Goal: Task Accomplishment & Management: Complete application form

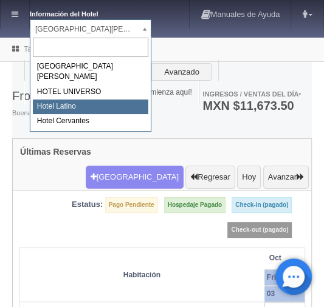
select select "625"
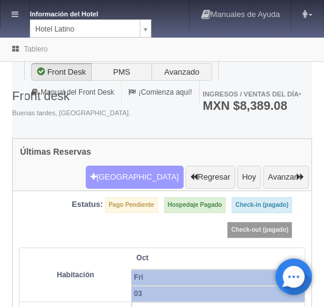
click at [134, 166] on button "[GEOGRAPHIC_DATA]" at bounding box center [135, 177] width 98 height 23
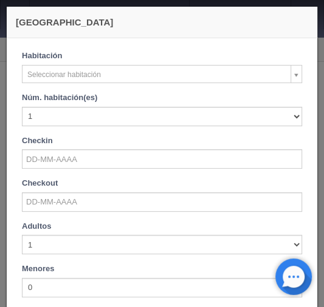
checkbox input "false"
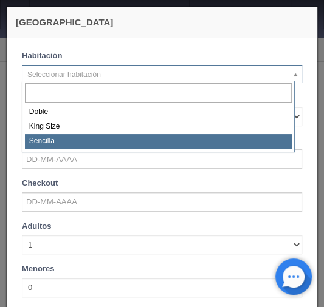
select select "2158"
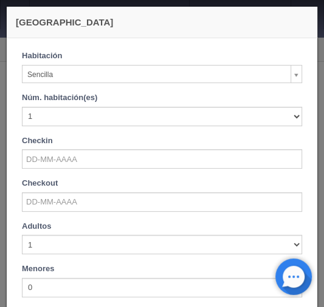
checkbox input "false"
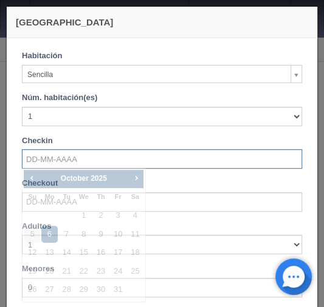
click at [38, 151] on input "text" at bounding box center [162, 158] width 280 height 19
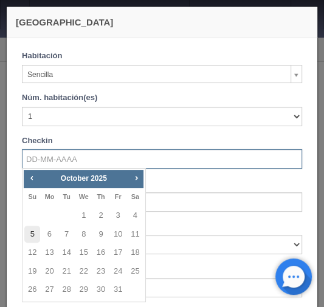
click at [33, 239] on link "5" at bounding box center [32, 235] width 16 height 18
type input "[DATE]"
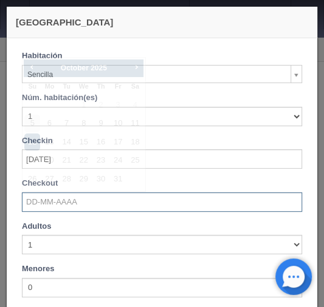
click at [41, 205] on input "text" at bounding box center [162, 202] width 280 height 19
checkbox input "false"
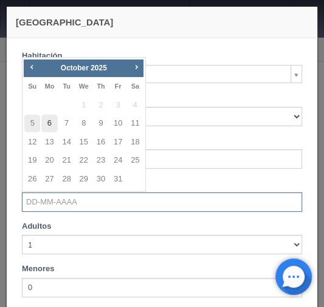
click at [49, 125] on link "6" at bounding box center [49, 124] width 16 height 18
type input "[DATE]"
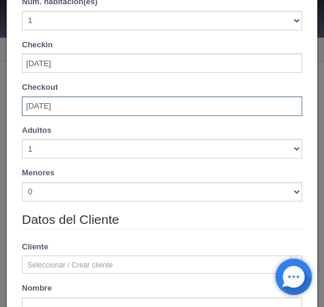
scroll to position [97, 0]
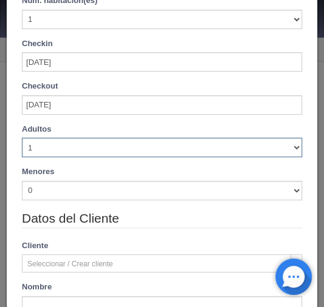
click at [286, 148] on select "1 2 3 4 5 6 7 8 9 10" at bounding box center [162, 147] width 280 height 19
checkbox input "false"
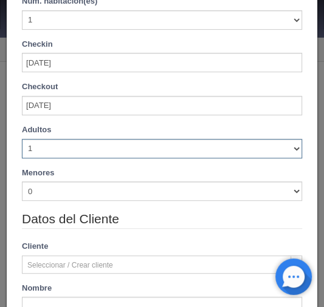
type input "720.00"
checkbox input "false"
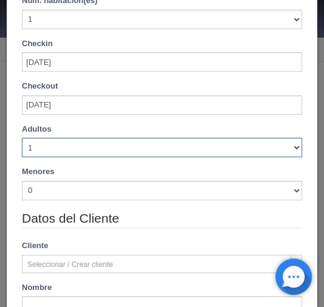
select select "2"
click at [22, 138] on select "1 2 3 4 5 6 7 8 9 10" at bounding box center [162, 147] width 280 height 19
checkbox input "false"
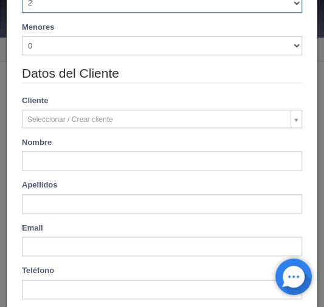
type input "720.00"
checkbox input "false"
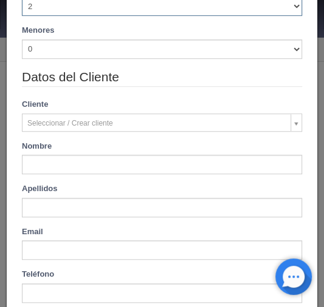
scroll to position [282, 0]
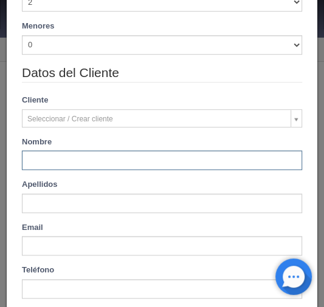
click at [75, 166] on input "text" at bounding box center [162, 160] width 280 height 19
type input "nahomi itzel"
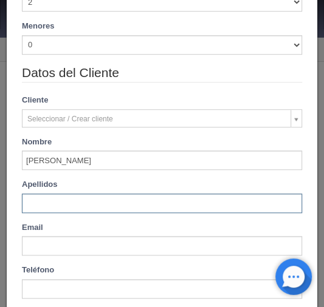
click at [44, 211] on input "text" at bounding box center [162, 203] width 280 height 19
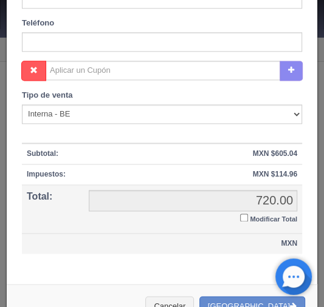
scroll to position [554, 0]
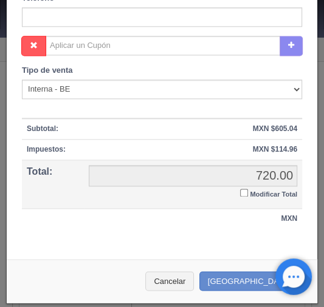
type input "patiño"
click at [240, 193] on input "Modificar Total" at bounding box center [244, 193] width 8 height 8
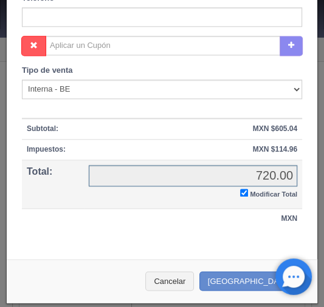
checkbox input "true"
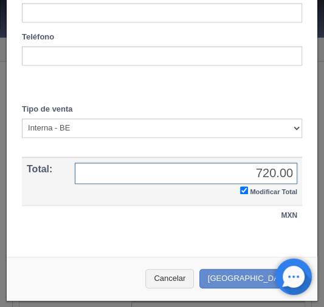
scroll to position [513, 0]
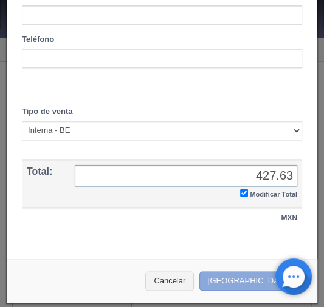
type input "427.63"
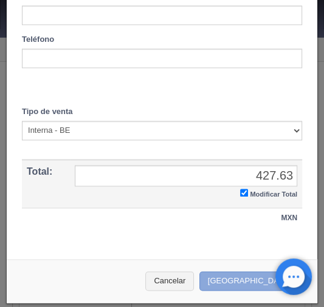
click at [235, 276] on button "Crear Reserva" at bounding box center [252, 282] width 106 height 20
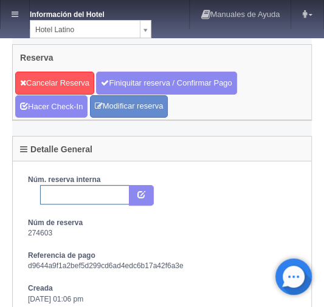
drag, startPoint x: 58, startPoint y: 195, endPoint x: 53, endPoint y: 188, distance: 7.9
click at [58, 195] on input "text" at bounding box center [84, 194] width 89 height 19
click at [47, 190] on input "text" at bounding box center [84, 194] width 89 height 19
type input "2304556150 expedia"
click at [137, 190] on icon "submit" at bounding box center [141, 194] width 8 height 8
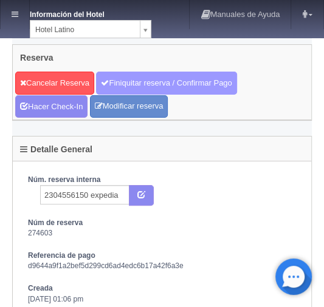
click at [125, 80] on link "Finiquitar reserva / Confirmar Pago" at bounding box center [166, 83] width 140 height 23
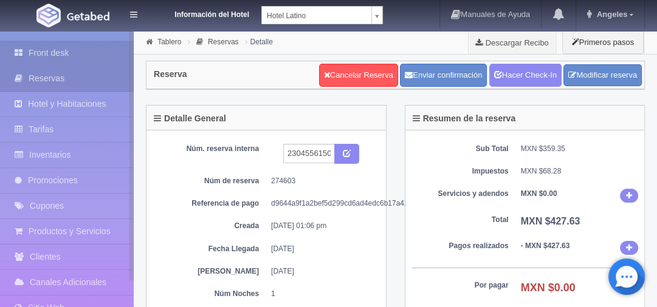
click at [47, 50] on link "Front desk" at bounding box center [67, 53] width 134 height 25
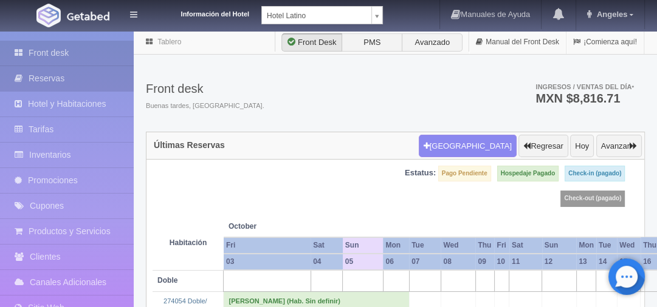
click at [51, 77] on link "Reservas" at bounding box center [67, 78] width 134 height 25
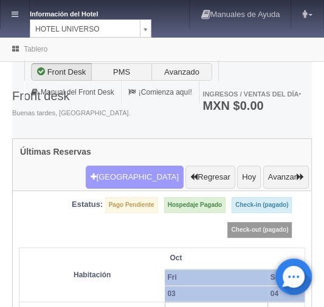
click at [128, 166] on button "Nueva Reserva" at bounding box center [135, 177] width 98 height 23
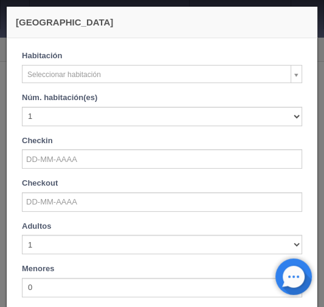
checkbox input "false"
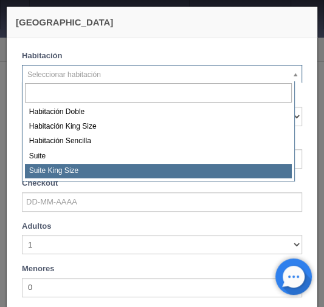
select select "588"
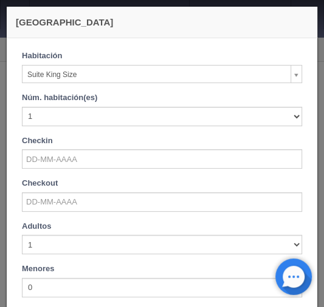
checkbox input "false"
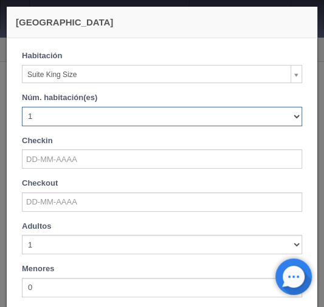
click at [289, 114] on select "1 2 3 4 5 6 7 8 9 10 11 12 13 14 15 16 17 18 19 20" at bounding box center [162, 116] width 280 height 19
select select "3"
click at [22, 107] on select "1 2 3 4 5 6 7 8 9 10 11 12 13 14 15 16 17 18 19 20" at bounding box center [162, 116] width 280 height 19
checkbox input "false"
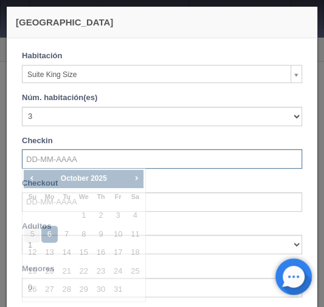
click at [44, 160] on input "text" at bounding box center [162, 158] width 280 height 19
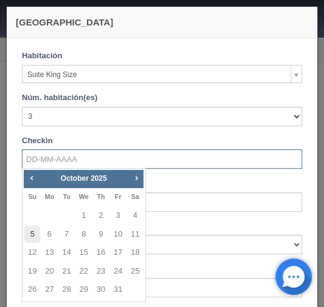
click at [30, 238] on link "5" at bounding box center [32, 235] width 16 height 18
type input "05-10-2025"
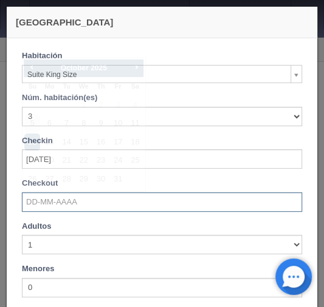
click at [39, 203] on input "text" at bounding box center [162, 202] width 280 height 19
checkbox input "false"
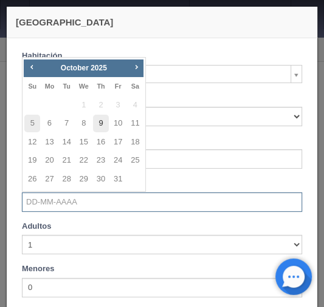
click at [99, 119] on link "9" at bounding box center [101, 124] width 16 height 18
type input "09-10-2025"
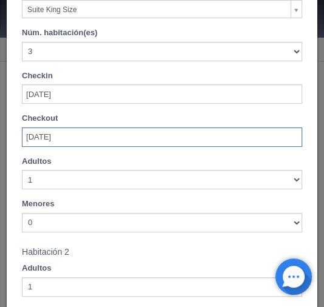
scroll to position [146, 0]
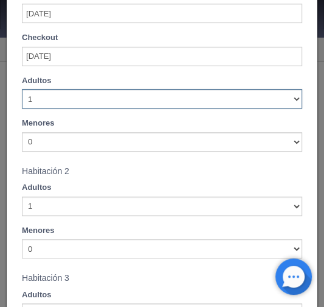
click at [290, 101] on select "1 2 3 4 5 6 7 8 9 10" at bounding box center [162, 98] width 280 height 19
checkbox input "false"
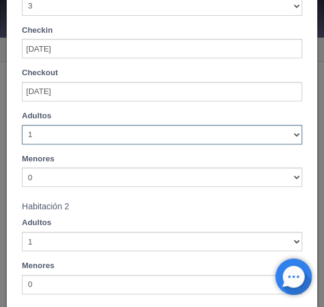
scroll to position [180, 0]
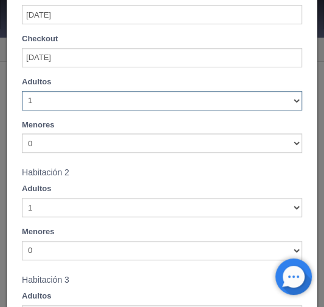
type input "14520.00"
checkbox input "false"
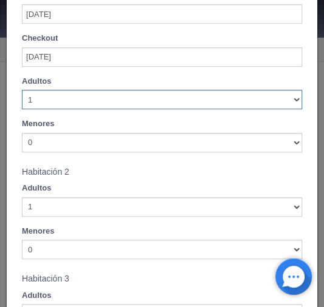
select select "3"
click at [22, 90] on select "1 2 3 4 5 6 7 8 9 10" at bounding box center [162, 99] width 280 height 19
checkbox input "false"
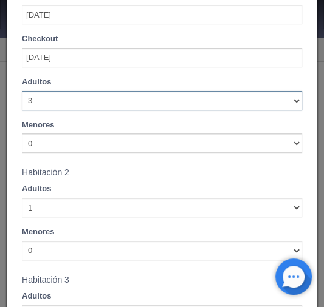
type input "14520.00"
checkbox input "false"
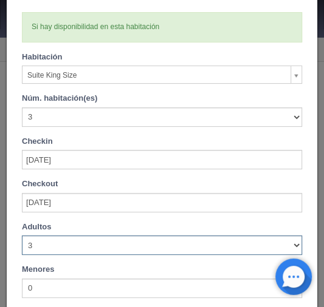
scroll to position [0, 0]
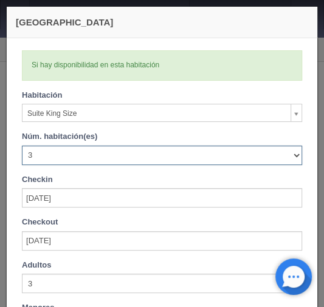
click at [287, 156] on select "1 2 3 4 5 6 7 8 9 10 11 12 13 14 15 16 17 18 19 20" at bounding box center [162, 155] width 280 height 19
select select "1"
click at [22, 146] on select "1 2 3 4 5 6 7 8 9 10 11 12 13 14 15 16 17 18 19 20" at bounding box center [162, 155] width 280 height 19
checkbox input "false"
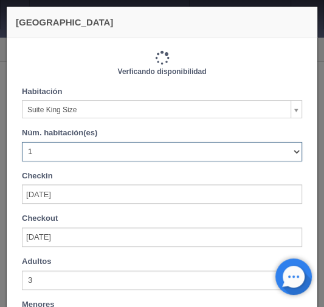
type input "4840.00"
checkbox input "false"
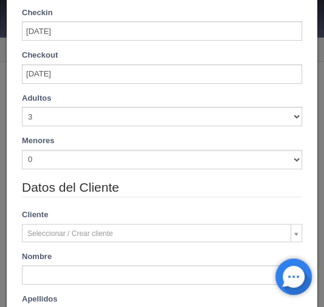
scroll to position [194, 0]
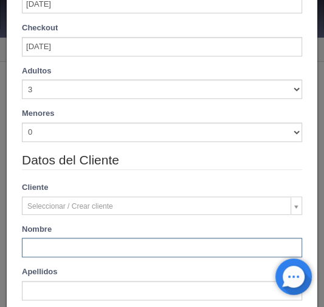
click at [41, 252] on input "text" at bounding box center [162, 247] width 280 height 19
paste input "Antonio Torres"
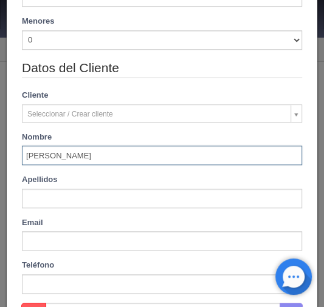
scroll to position [292, 0]
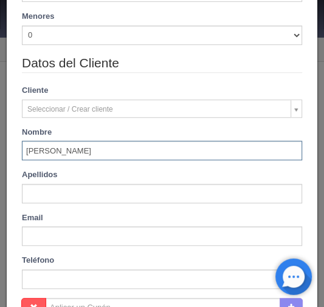
type input "Antonio Torres"
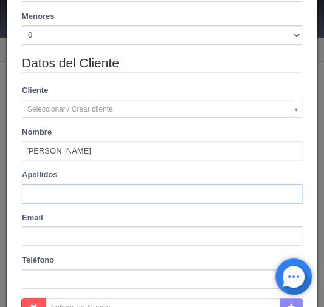
click at [43, 200] on input "text" at bounding box center [162, 193] width 280 height 19
paste input "Antonio Torres"
type input "Antonio Torres"
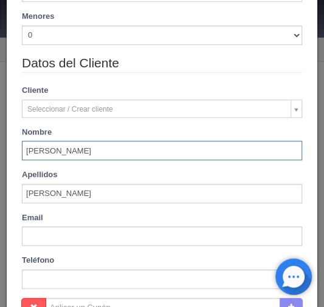
click at [60, 156] on input "Antonio Torres" at bounding box center [162, 150] width 280 height 19
type input "Antonio"
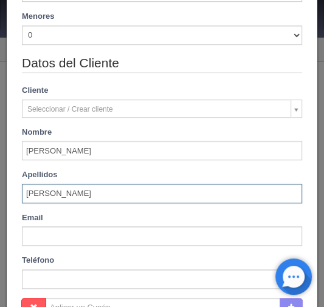
click at [25, 191] on input "Antonio Torres" at bounding box center [162, 193] width 280 height 19
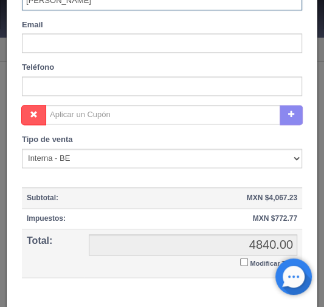
scroll to position [486, 0]
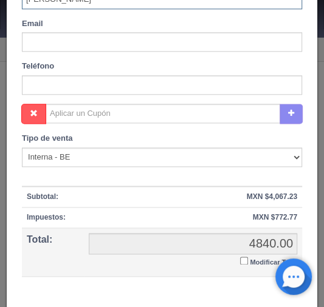
type input "Torres"
click at [240, 259] on input "Modificar Total" at bounding box center [244, 261] width 8 height 8
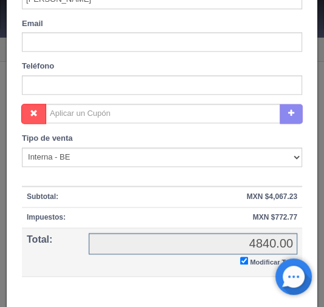
checkbox input "true"
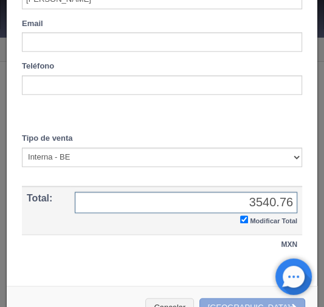
type input "3540.76"
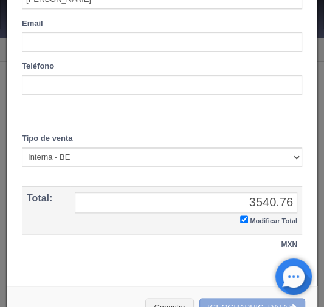
click at [255, 298] on button "[GEOGRAPHIC_DATA]" at bounding box center [252, 308] width 106 height 20
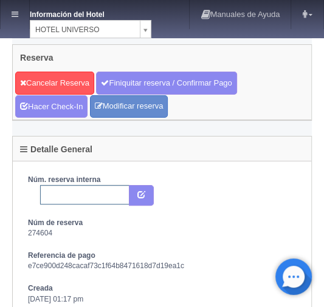
click at [49, 193] on input "text" at bounding box center [84, 194] width 89 height 19
paste input "2304458466"
type input "2304458466 expedia"
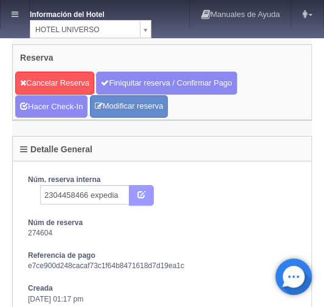
click at [135, 190] on button "submit" at bounding box center [141, 195] width 25 height 21
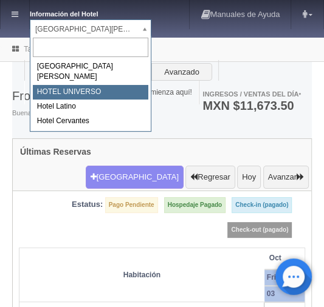
select select "358"
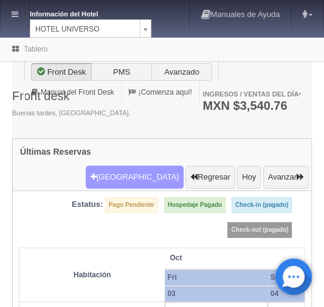
click at [119, 166] on button "Nueva Reserva" at bounding box center [135, 177] width 98 height 23
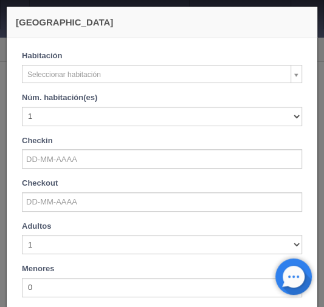
checkbox input "false"
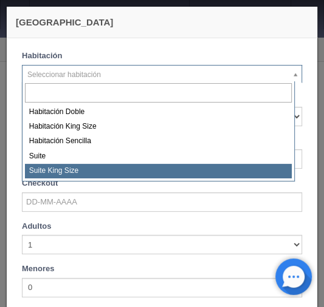
select select "588"
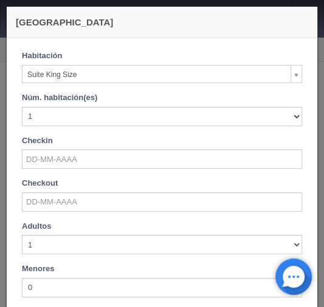
checkbox input "false"
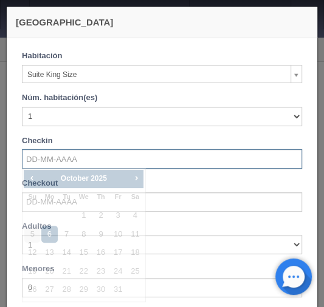
click at [55, 159] on input "text" at bounding box center [162, 158] width 280 height 19
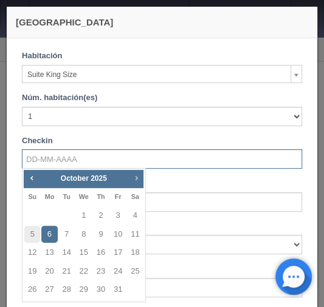
click at [135, 180] on span "Next" at bounding box center [136, 178] width 10 height 10
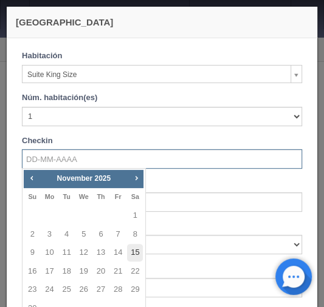
click at [134, 245] on link "15" at bounding box center [135, 253] width 16 height 18
type input "15-11-2025"
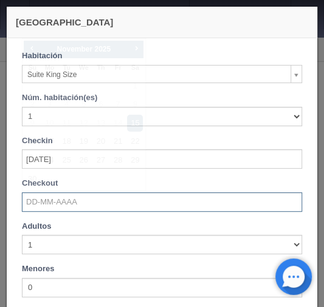
click at [51, 202] on input "text" at bounding box center [162, 202] width 280 height 19
checkbox input "false"
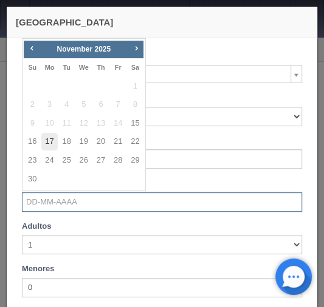
click at [53, 141] on link "17" at bounding box center [49, 142] width 16 height 18
type input "[DATE]"
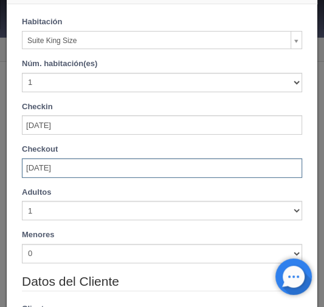
scroll to position [97, 0]
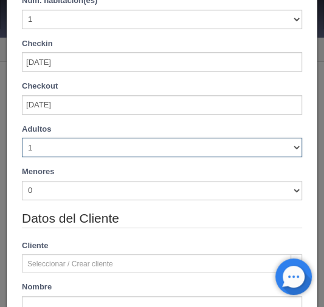
drag, startPoint x: 289, startPoint y: 151, endPoint x: 276, endPoint y: 151, distance: 12.8
click at [289, 151] on select "1 2 3 4 5 6 7 8 9 10" at bounding box center [162, 147] width 280 height 19
checkbox input "false"
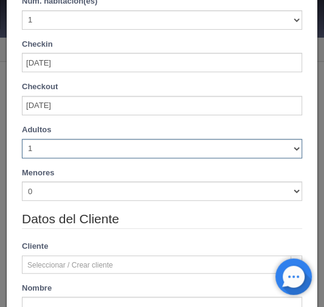
scroll to position [136, 0]
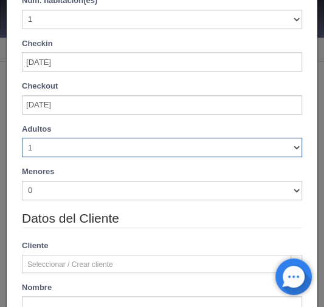
select select "2"
click at [22, 138] on select "1 2 3 4 5 6 7 8 9 10" at bounding box center [162, 147] width 280 height 19
checkbox input "false"
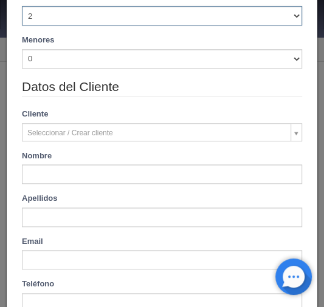
scroll to position [282, 0]
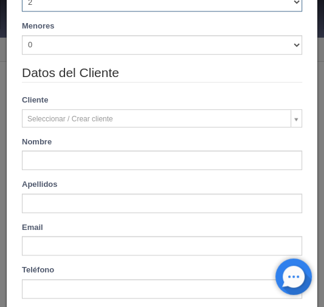
click at [63, 148] on div "Nombre" at bounding box center [162, 154] width 298 height 34
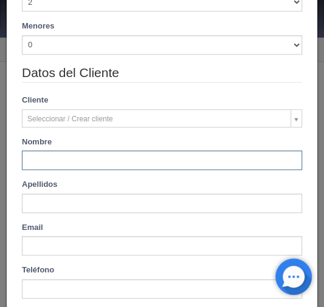
click at [43, 153] on input "text" at bounding box center [162, 160] width 280 height 19
paste input "Jorge Morales"
type input "Jorge Morales"
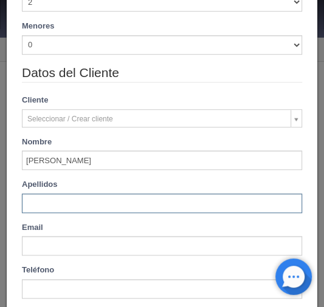
click at [34, 207] on input "text" at bounding box center [162, 203] width 280 height 19
paste input "Jorge Morales"
type input "Jorge Morales"
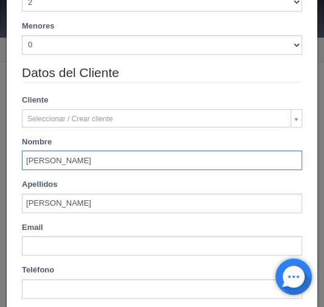
click at [91, 154] on input "Jorge Morales" at bounding box center [162, 160] width 280 height 19
type input "[PERSON_NAME]"
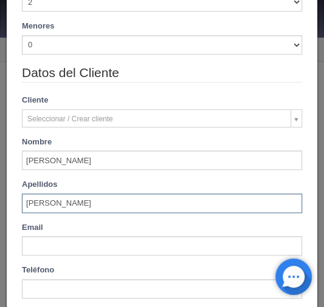
click at [41, 207] on input "Jorge Morales" at bounding box center [162, 203] width 280 height 19
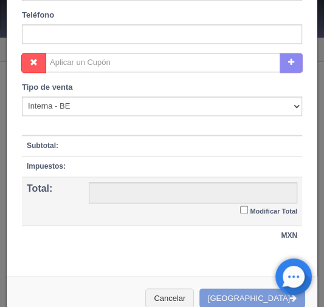
scroll to position [554, 0]
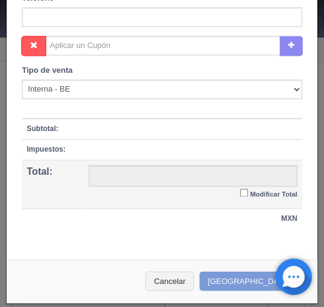
click at [232, 277] on div "Cancelar Crear Reserva" at bounding box center [162, 281] width 310 height 44
click at [236, 275] on div "Cancelar Crear Reserva" at bounding box center [162, 281] width 310 height 44
type input "Morales"
click at [189, 278] on button "Cancelar" at bounding box center [169, 282] width 49 height 20
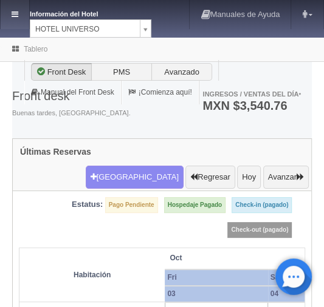
click at [14, 21] on link at bounding box center [15, 14] width 29 height 29
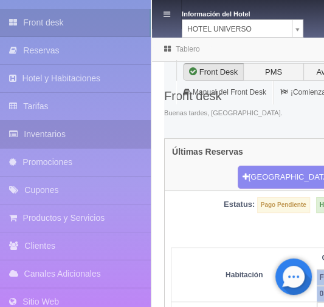
click at [32, 130] on link "Inventarios" at bounding box center [75, 134] width 151 height 27
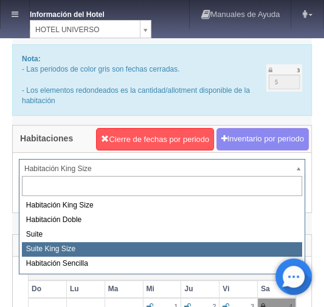
select select "588"
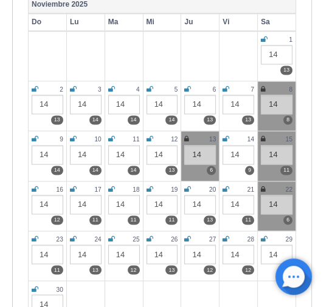
scroll to position [583, 0]
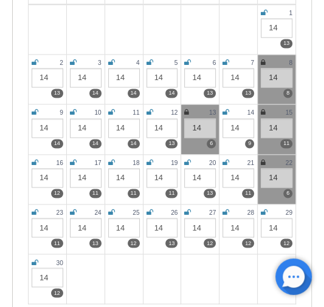
click at [262, 112] on icon at bounding box center [263, 112] width 5 height 7
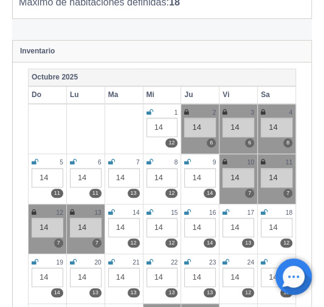
scroll to position [0, 0]
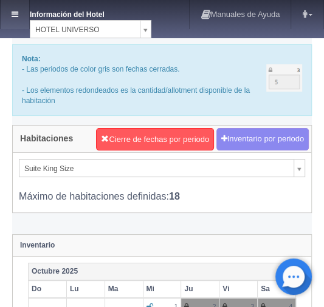
click at [18, 19] on link at bounding box center [15, 14] width 29 height 29
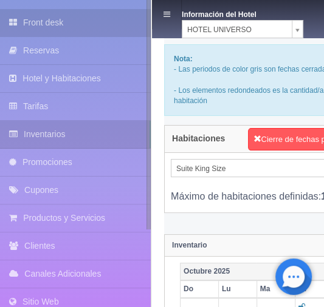
click at [33, 24] on link "Front desk" at bounding box center [75, 22] width 151 height 27
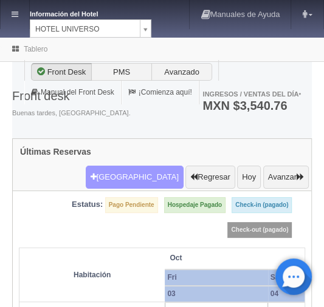
click at [147, 166] on button "[GEOGRAPHIC_DATA]" at bounding box center [135, 177] width 98 height 23
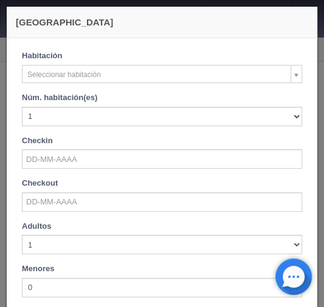
checkbox input "false"
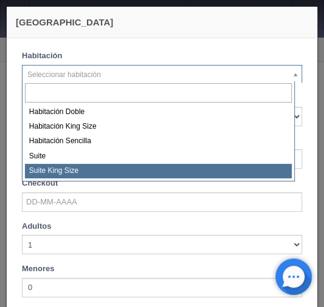
select select "588"
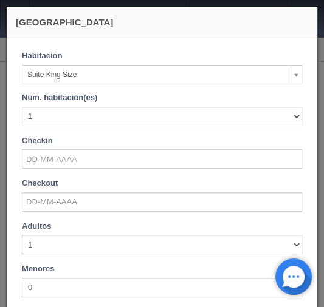
checkbox input "false"
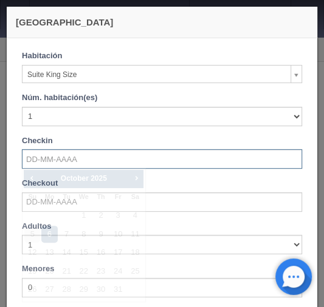
click at [34, 159] on input "text" at bounding box center [162, 158] width 280 height 19
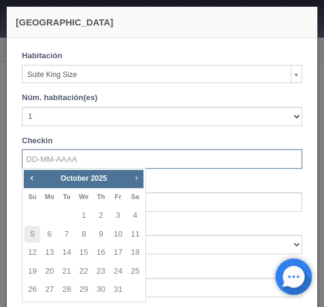
click at [135, 177] on span "Next" at bounding box center [136, 178] width 10 height 10
click at [134, 253] on link "15" at bounding box center [135, 253] width 16 height 18
type input "[DATE]"
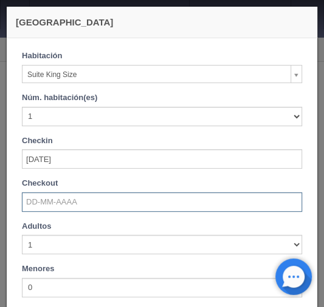
click at [41, 201] on input "text" at bounding box center [162, 202] width 280 height 19
checkbox input "false"
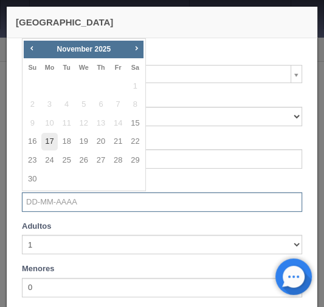
click at [49, 145] on link "17" at bounding box center [49, 142] width 16 height 18
type input "[DATE]"
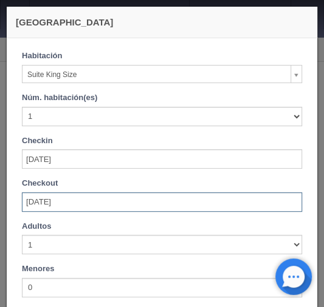
scroll to position [49, 0]
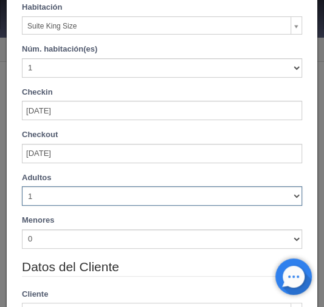
click at [287, 197] on select "1 2 3 4 5 6 7 8 9 10" at bounding box center [162, 195] width 280 height 19
checkbox input "false"
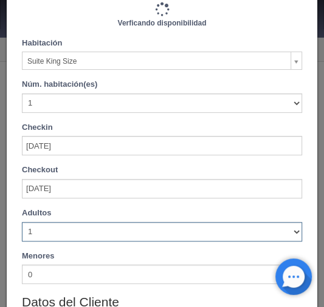
scroll to position [83, 0]
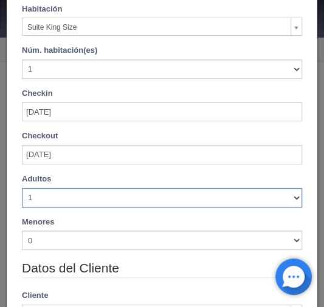
type input "2420.00"
checkbox input "false"
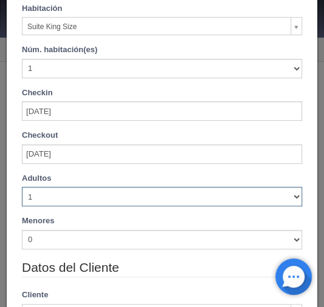
select select "2"
click at [22, 187] on select "1 2 3 4 5 6 7 8 9 10" at bounding box center [162, 196] width 280 height 19
checkbox input "false"
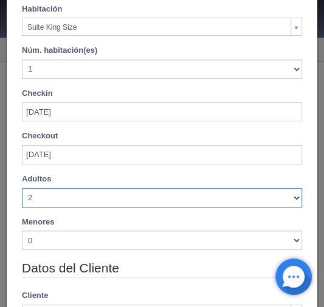
type input "2420.00"
checkbox input "false"
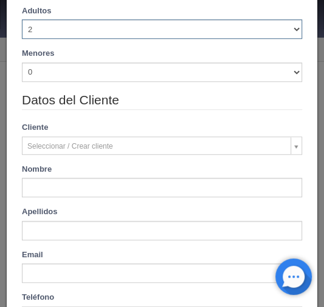
scroll to position [281, 0]
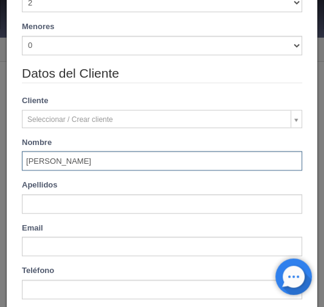
type input "Jorge Morales"
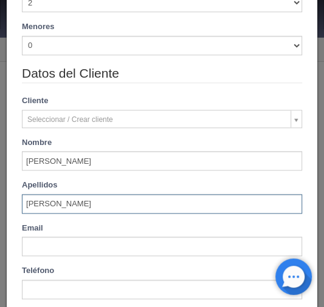
click at [77, 193] on div "Apellidos Jorge Morales" at bounding box center [162, 197] width 298 height 34
type input "Jorge Morales"
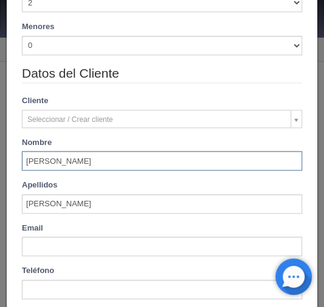
drag, startPoint x: 94, startPoint y: 163, endPoint x: 105, endPoint y: 167, distance: 11.7
click at [94, 163] on input "Jorge Morales" at bounding box center [162, 160] width 280 height 19
type input "[PERSON_NAME]"
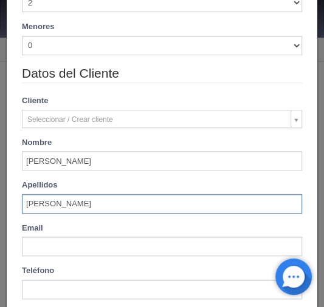
click at [43, 198] on input "Jorge Morales" at bounding box center [162, 203] width 280 height 19
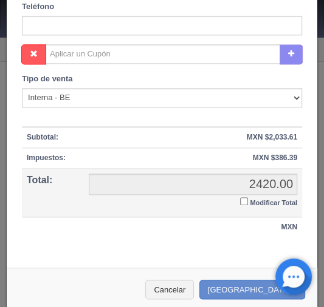
scroll to position [554, 0]
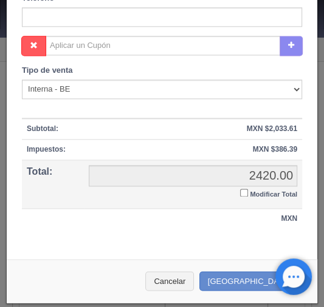
type input "[PERSON_NAME]"
click at [240, 189] on input "Modificar Total" at bounding box center [244, 193] width 8 height 8
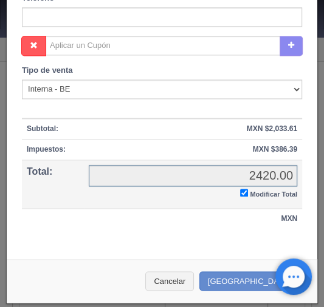
checkbox input "true"
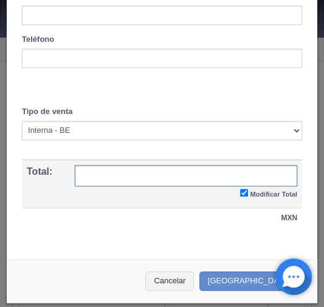
click at [198, 174] on input "text" at bounding box center [186, 175] width 222 height 21
paste input "1,857.17"
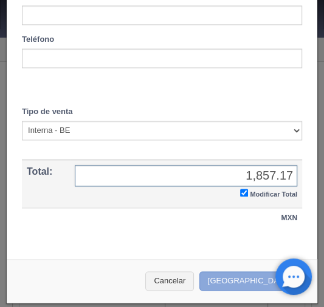
type input "1,857.17"
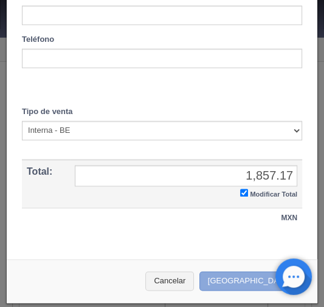
click at [230, 279] on button "Crear Reserva" at bounding box center [252, 282] width 106 height 20
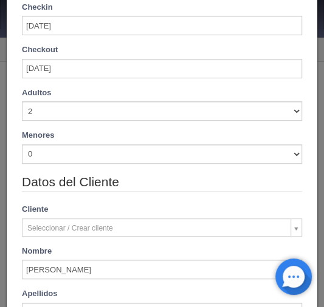
scroll to position [0, 0]
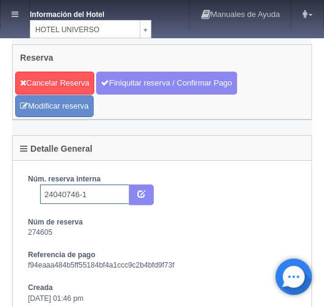
click at [92, 193] on input "24040746-1" at bounding box center [84, 194] width 89 height 19
click at [100, 196] on input "24040746-1" at bounding box center [84, 194] width 89 height 19
type input "24040746-1 PRICE TRAVEL"
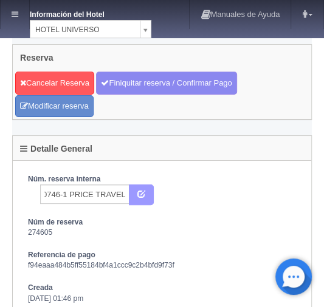
scroll to position [0, 0]
click at [138, 185] on button "submit" at bounding box center [141, 195] width 25 height 21
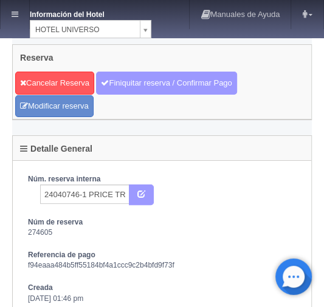
click at [121, 77] on link "Finiquitar reserva / Confirmar Pago" at bounding box center [166, 83] width 140 height 23
click at [139, 79] on link "Finiquitar reserva / Confirmar Pago" at bounding box center [166, 83] width 140 height 23
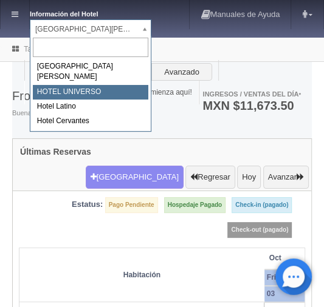
select select "358"
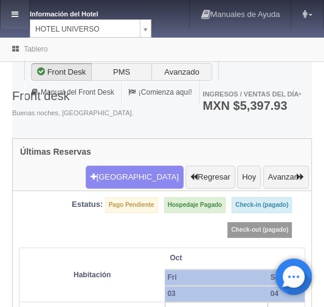
click at [15, 15] on icon at bounding box center [15, 14] width 7 height 8
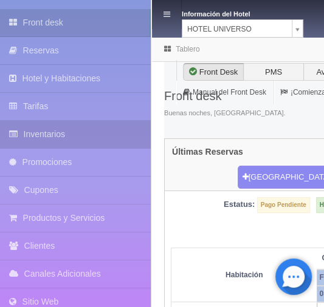
click at [41, 131] on link "Inventarios" at bounding box center [75, 134] width 151 height 27
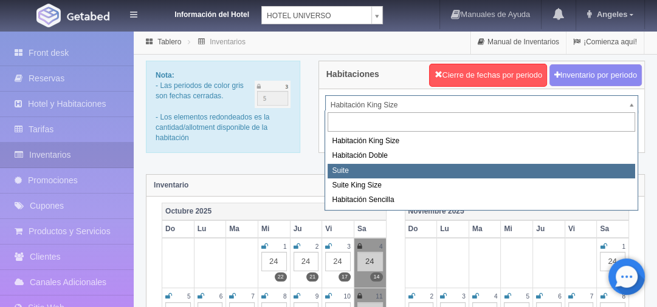
select select "584"
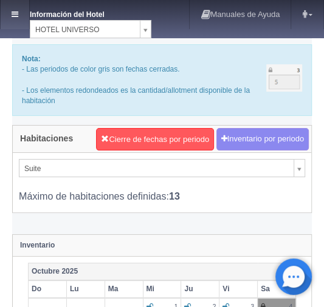
click at [17, 16] on icon at bounding box center [15, 14] width 7 height 8
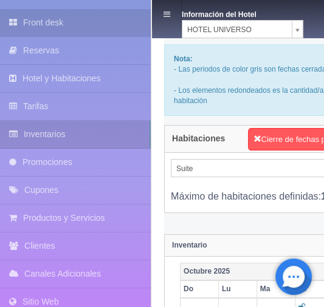
click at [35, 22] on link "Front desk" at bounding box center [75, 22] width 151 height 27
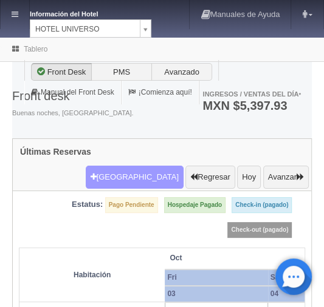
click at [128, 166] on button "Nueva Reserva" at bounding box center [135, 177] width 98 height 23
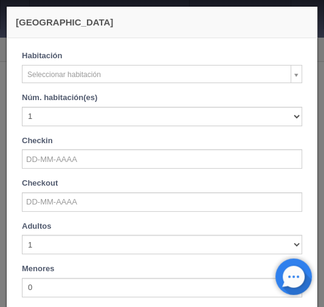
checkbox input "false"
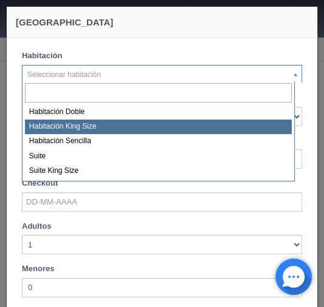
select select "582"
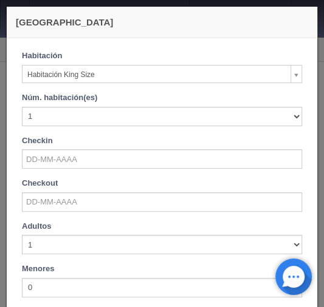
checkbox input "false"
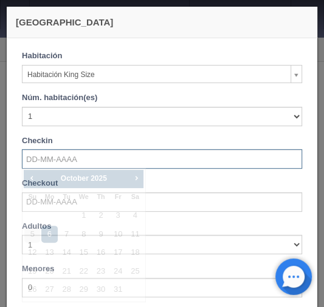
click at [44, 163] on input "text" at bounding box center [162, 158] width 280 height 19
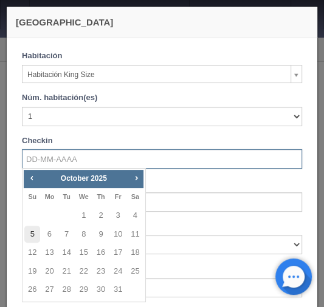
click at [27, 233] on link "5" at bounding box center [32, 235] width 16 height 18
type input "[DATE]"
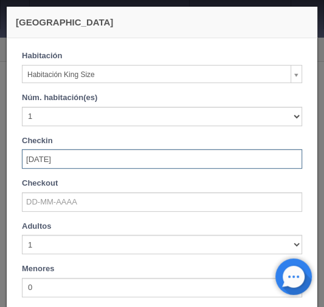
drag, startPoint x: 40, startPoint y: 191, endPoint x: 27, endPoint y: 197, distance: 14.9
click at [34, 196] on div "Checkout" at bounding box center [162, 195] width 280 height 34
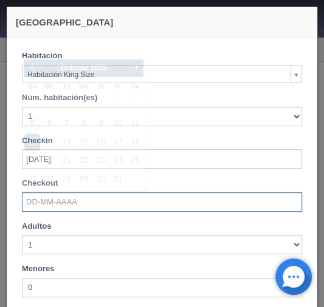
drag, startPoint x: 43, startPoint y: 196, endPoint x: 46, endPoint y: 216, distance: 20.3
click at [43, 197] on input "text" at bounding box center [162, 202] width 280 height 19
checkbox input "false"
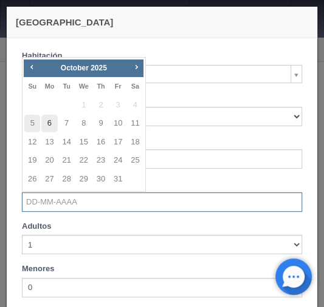
click at [52, 123] on link "6" at bounding box center [49, 124] width 16 height 18
type input "[DATE]"
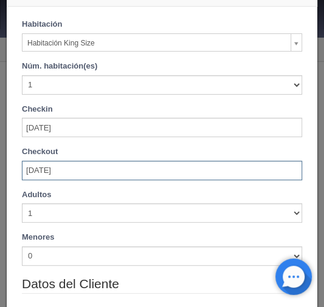
scroll to position [49, 0]
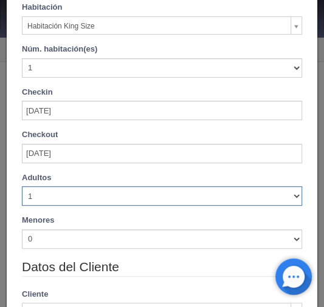
click at [289, 200] on select "1 2 3 4 5 6 7 8 9 10" at bounding box center [162, 195] width 280 height 19
checkbox input "false"
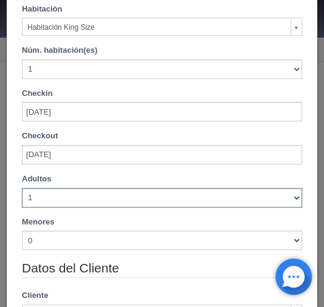
type input "1000.00"
checkbox input "false"
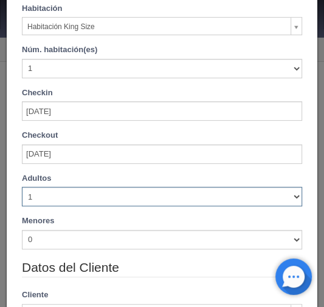
select select "2"
click at [22, 187] on select "1 2 3 4 5 6 7 8 9 10" at bounding box center [162, 196] width 280 height 19
checkbox input "false"
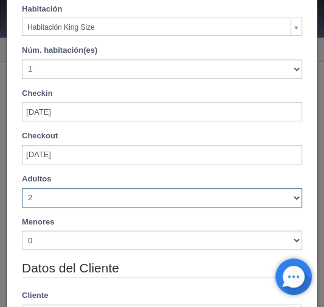
type input "1000.00"
checkbox input "false"
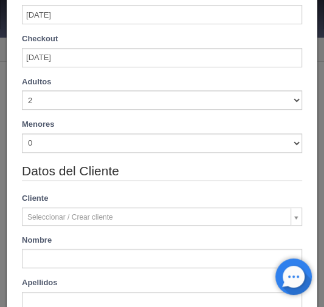
scroll to position [184, 0]
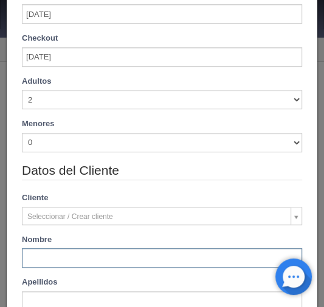
click at [46, 258] on input "text" at bounding box center [162, 257] width 280 height 19
paste input "Gerardo Reyes Hotels.com Estados Unidos"
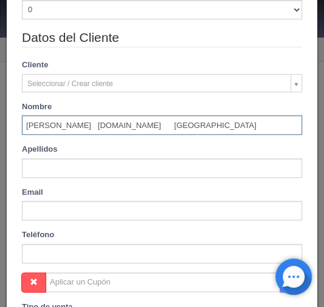
scroll to position [330, 0]
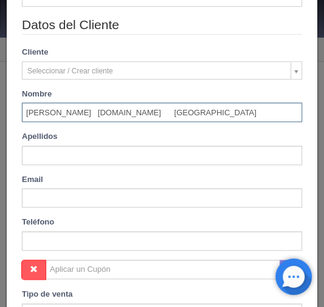
type input "Gerardo Reyes Hotels.com Estados Unidos"
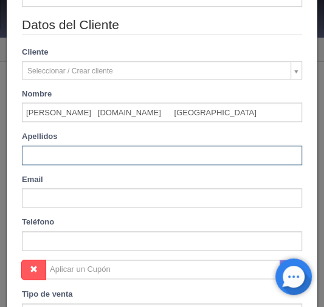
click at [32, 148] on input "text" at bounding box center [162, 155] width 280 height 19
paste input "Gerardo Reyes Hotels.com Estados Unidos"
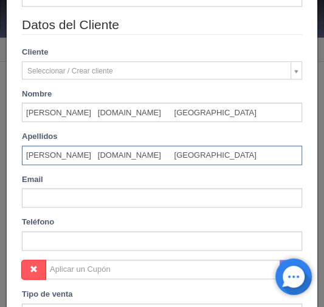
type input "Gerardo Reyes Hotels.com Estados Unidos"
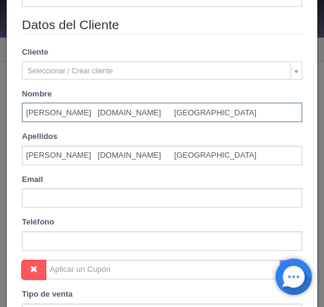
click at [63, 112] on input "Gerardo Reyes Hotels.com Estados Unidos" at bounding box center [162, 112] width 280 height 19
type input "[PERSON_NAME]"
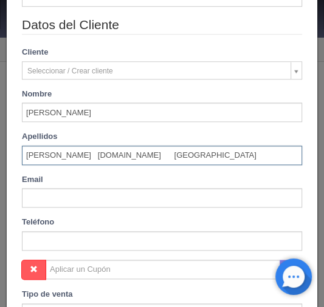
click at [24, 153] on input "Gerardo Reyes Hotels.com Estados Unidos" at bounding box center [162, 155] width 280 height 19
click at [211, 151] on input "Reyes Hotels.com Estados Unidos" at bounding box center [162, 155] width 280 height 19
click at [50, 150] on input "Reyes Hotels.com Estados Unidos" at bounding box center [162, 155] width 280 height 19
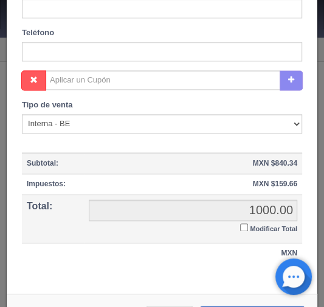
scroll to position [524, 0]
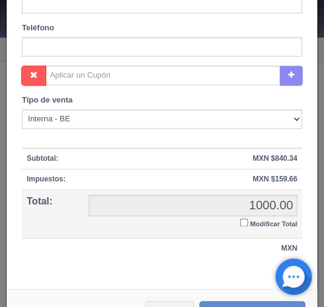
type input "[PERSON_NAME]"
click at [240, 221] on input "Modificar Total" at bounding box center [244, 223] width 8 height 8
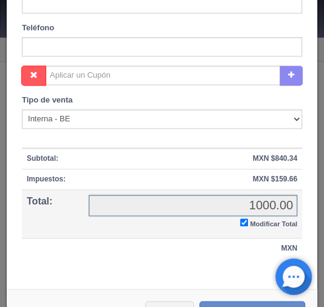
checkbox input "true"
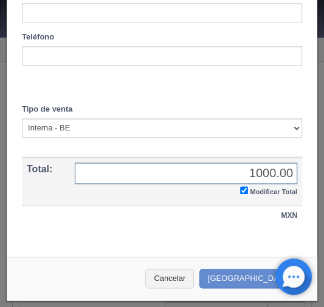
scroll to position [513, 0]
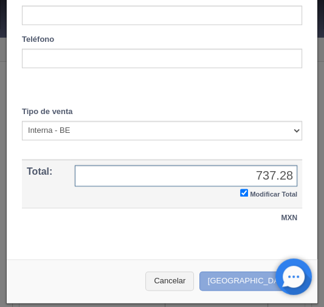
type input "737.28"
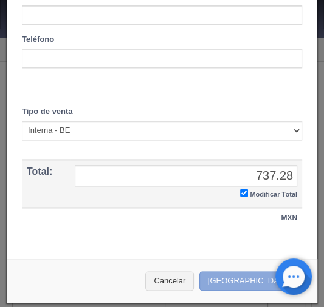
click at [226, 277] on button "Crear Reserva" at bounding box center [252, 282] width 106 height 20
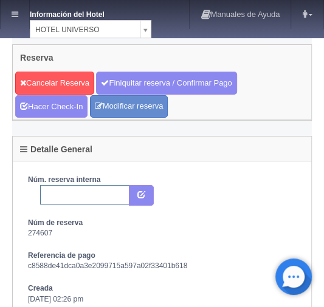
click at [51, 197] on input "text" at bounding box center [84, 194] width 89 height 19
paste input "2304604837"
type input "2304604837 EXPEDIA"
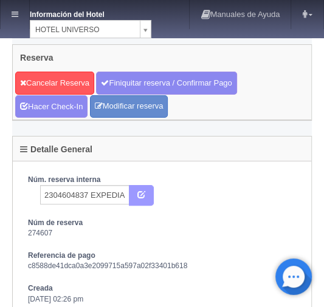
scroll to position [0, 0]
click at [146, 190] on button "submit" at bounding box center [141, 195] width 25 height 21
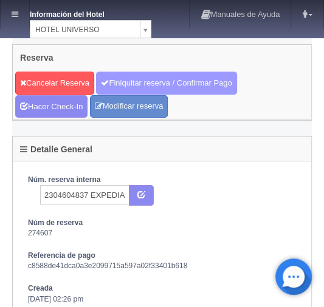
click at [137, 83] on link "Finiquitar reserva / Confirmar Pago" at bounding box center [166, 83] width 140 height 23
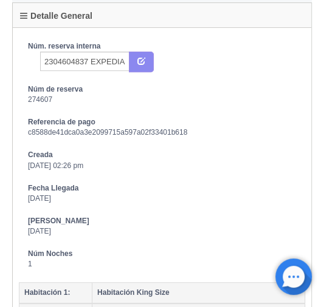
scroll to position [187, 0]
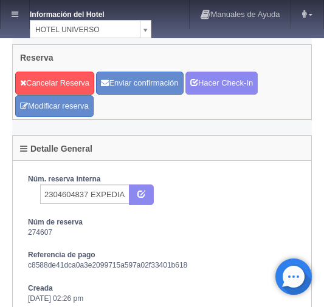
scroll to position [194, 0]
